Goal: Task Accomplishment & Management: Use online tool/utility

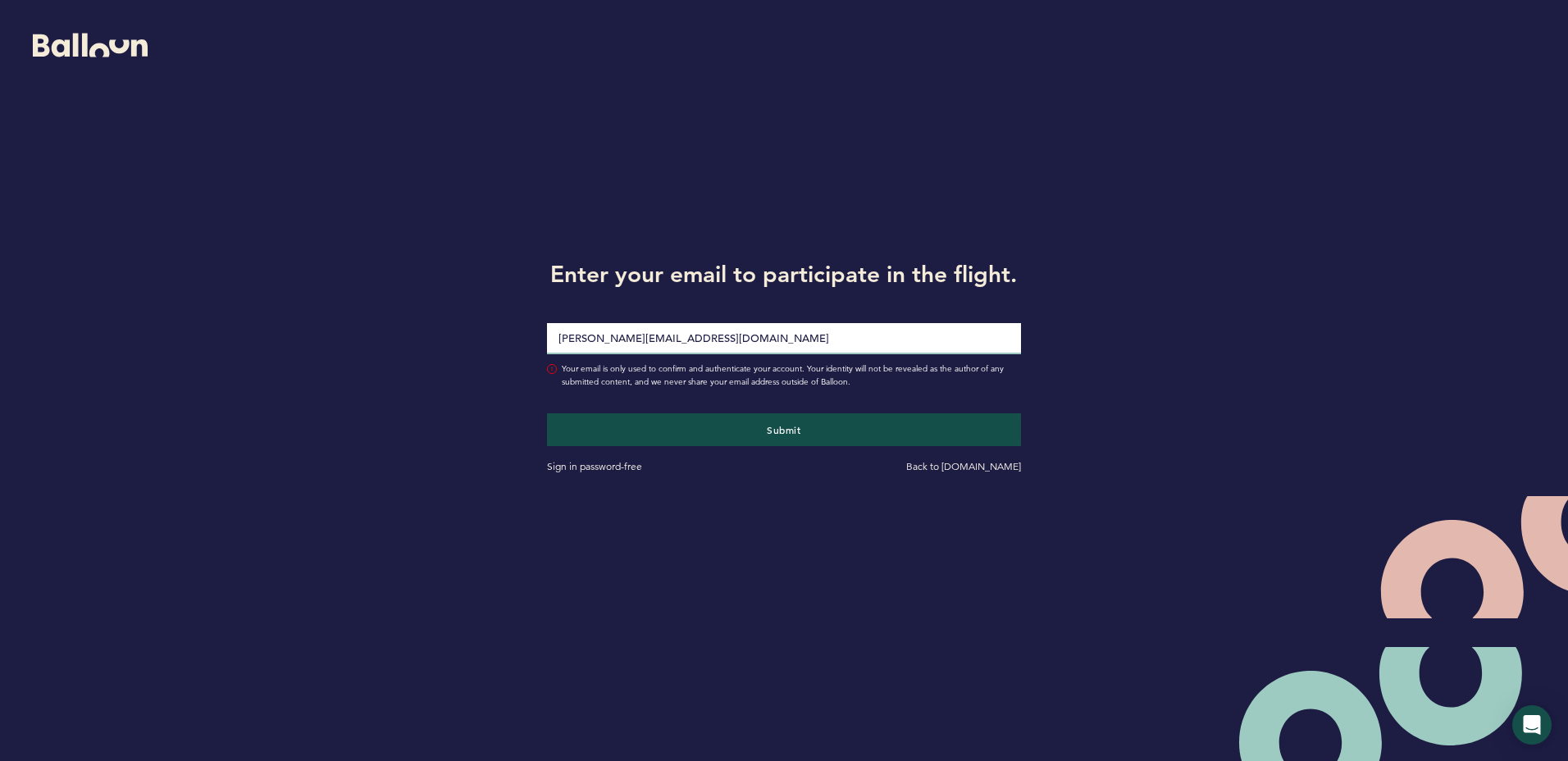
type input "[PERSON_NAME][EMAIL_ADDRESS][DOMAIN_NAME]"
click at [547, 414] on button "Submit" at bounding box center [783, 430] width 473 height 33
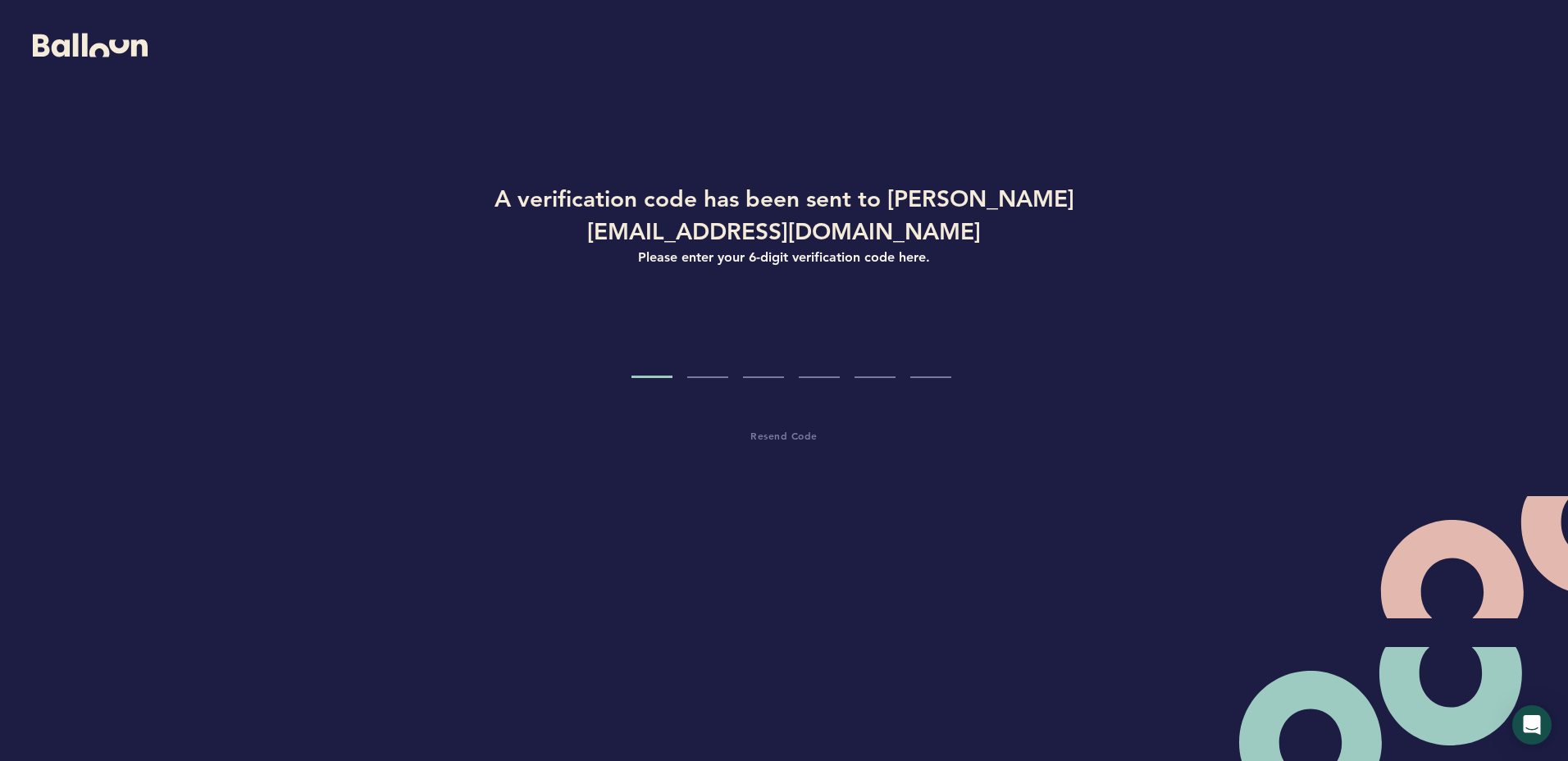
type input "2"
type input "4"
type input "2"
type input "6"
type input "2"
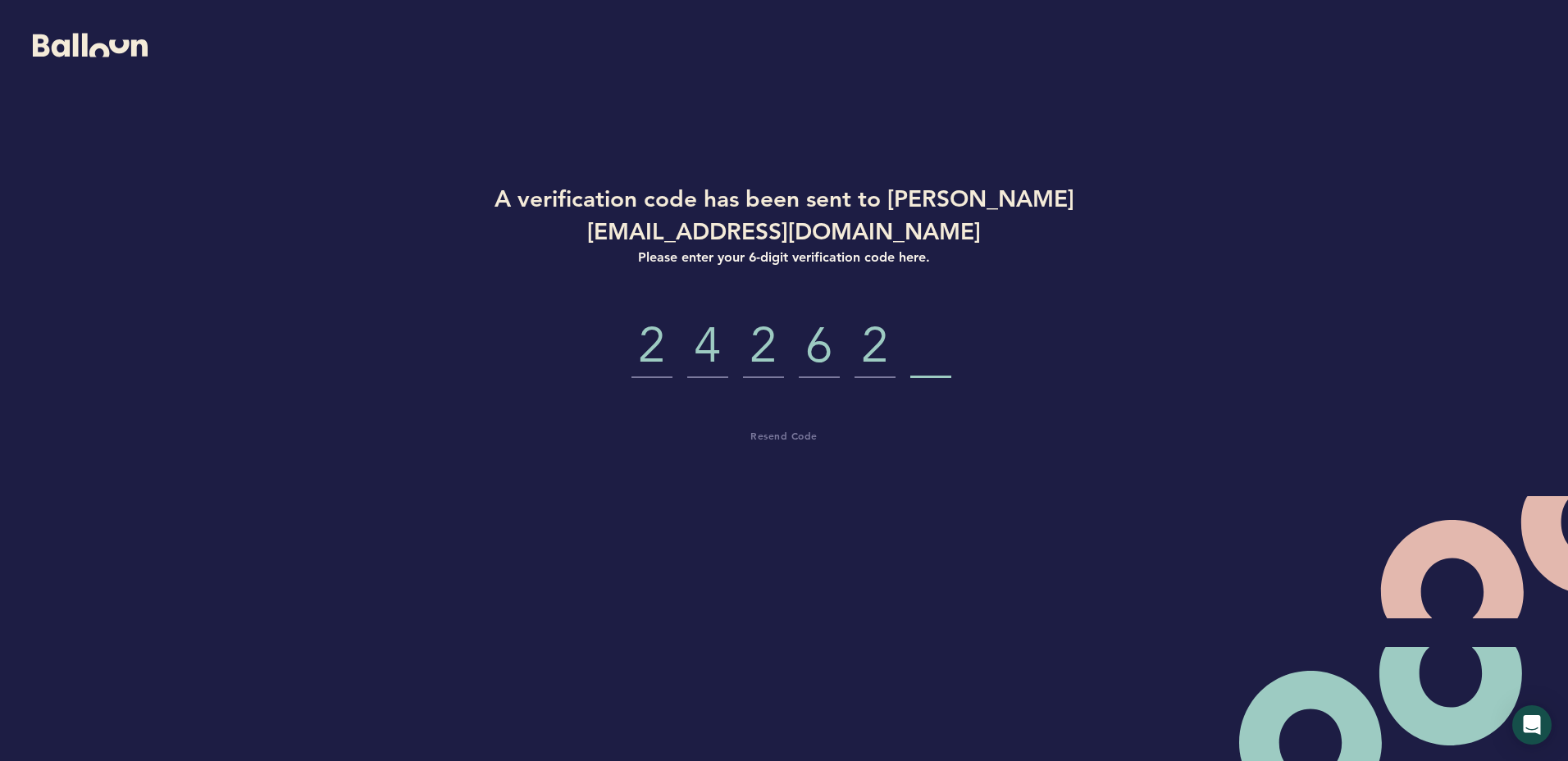
type input "6"
